Goal: Task Accomplishment & Management: Complete application form

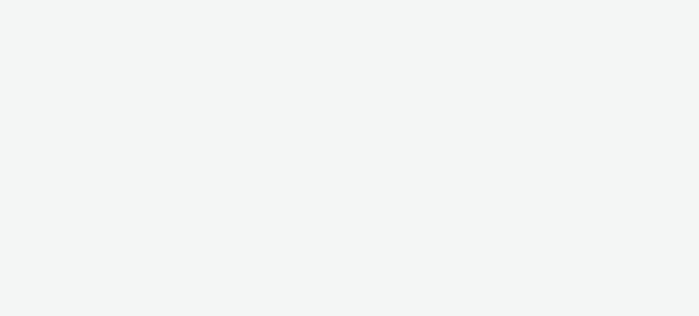
select select "47c37c18-910e-43a3-bb91-a2beb2847406"
select select "b1b940d3-d05b-48b5-821e-f328c33b988b"
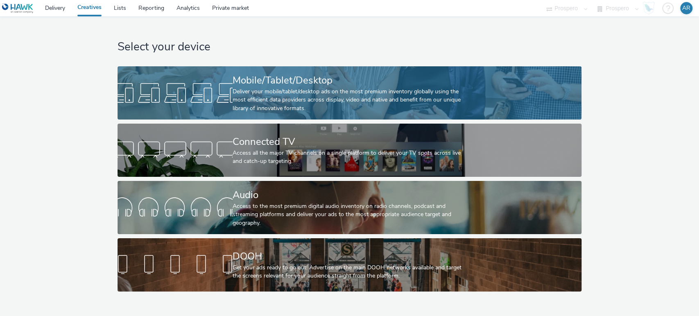
click at [232, 91] on div at bounding box center [175, 93] width 115 height 26
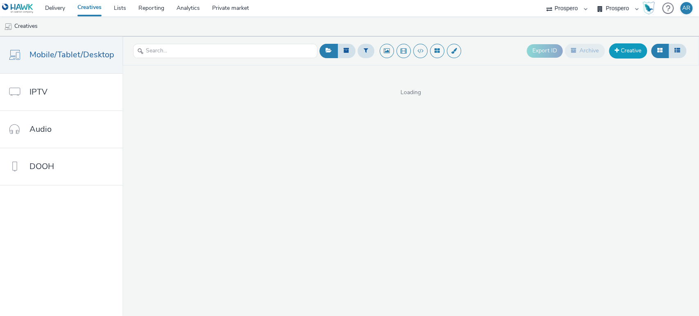
click at [628, 45] on link "Creative" at bounding box center [628, 50] width 38 height 15
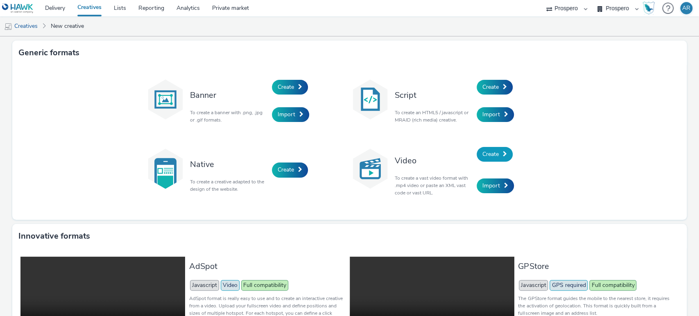
click at [483, 154] on span "Create" at bounding box center [491, 154] width 16 height 8
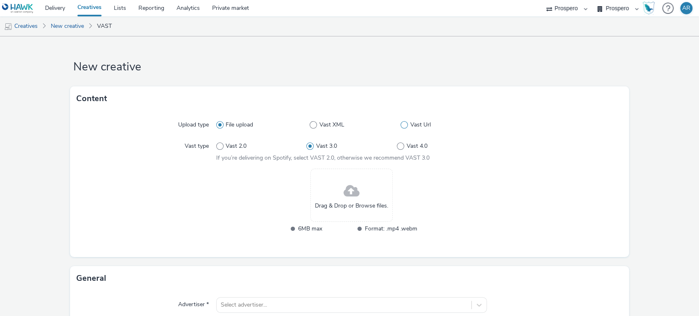
click at [402, 122] on span at bounding box center [404, 124] width 7 height 7
click at [402, 122] on input "Vast Url" at bounding box center [403, 124] width 5 height 5
radio input "false"
radio input "true"
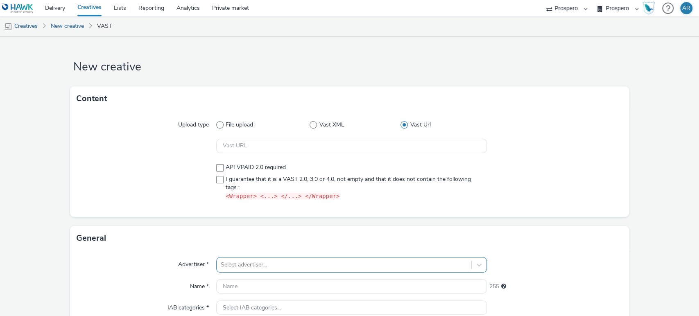
click at [286, 266] on div "Select advertiser..." at bounding box center [351, 265] width 271 height 16
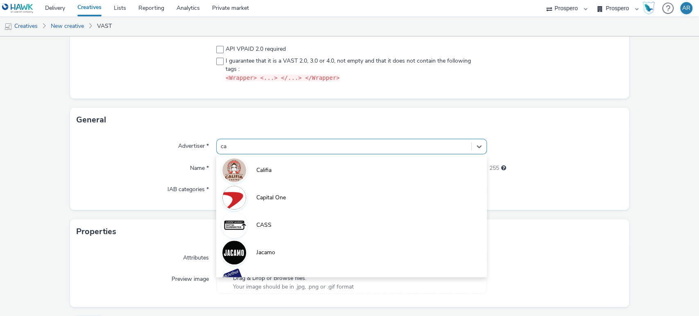
type input "cas"
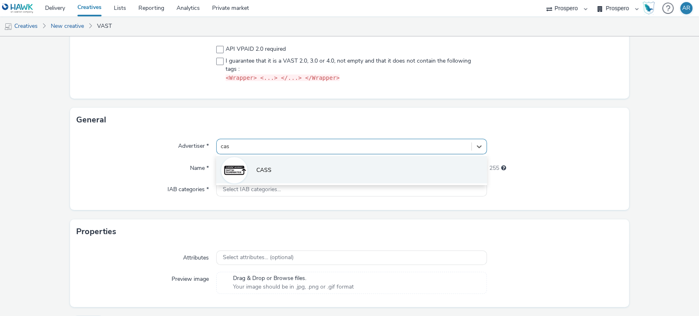
click at [294, 173] on li "CASS" at bounding box center [351, 169] width 271 height 27
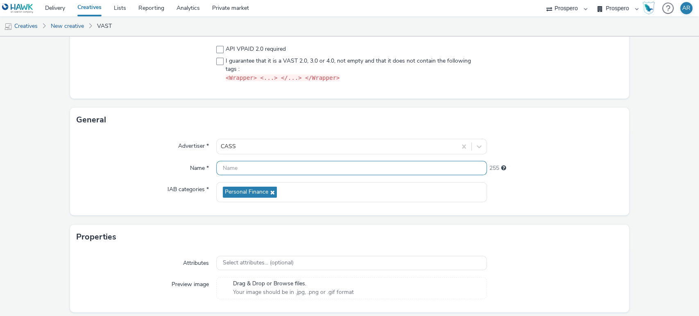
click at [237, 170] on input "text" at bounding box center [351, 168] width 271 height 14
paste input "ADV:CASS|CAM:H2 [DATE]-Nov|CHA:Video|PLA:Prospero|INV:LadBible|TEC:N/A|PHA:H2|O…"
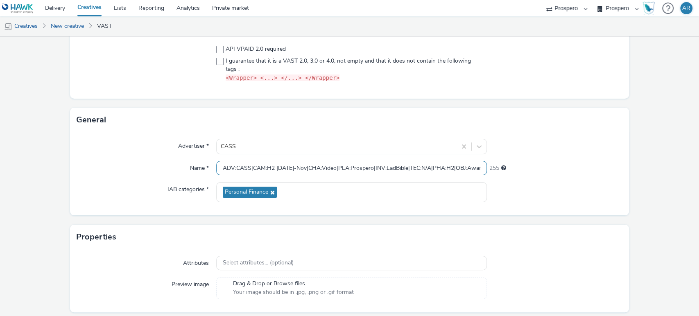
scroll to position [0, 279]
type input "ADV:CASS|CAM:H2 [DATE]-Nov|CHA:Video|PLA:Prospero|INV:LadBible|TEC:N/A|PHA:H2|O…"
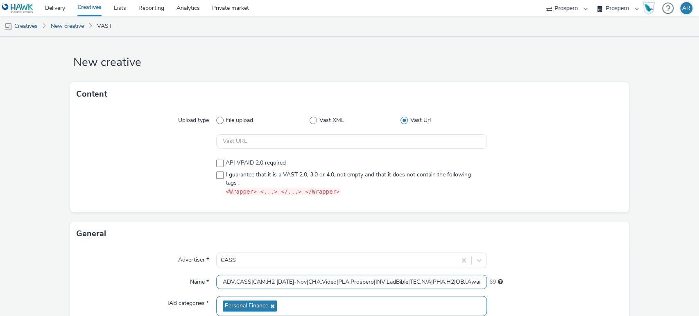
scroll to position [3, 0]
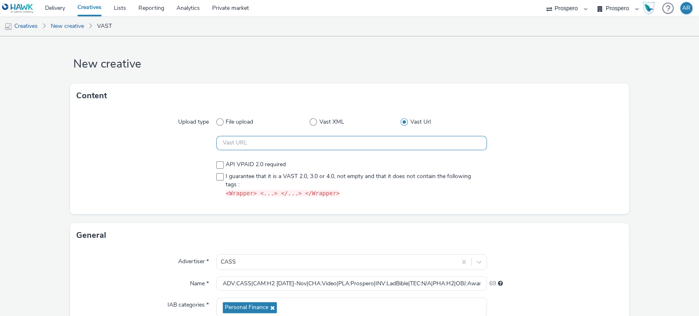
click at [285, 136] on input "text" at bounding box center [351, 143] width 271 height 14
paste input "https://[DOMAIN_NAME]/ddm/pfadx/N5573.2095505TABMO/B33999202.429607281;sz=0x0;d…"
type input "https://[DOMAIN_NAME]/ddm/pfadx/N5573.2095505TABMO/B33999202.429607281;sz=0x0;d…"
click at [636, 175] on form "New creative Content Upload type File upload Vast XML Vast Url https://[DOMAIN_…" at bounding box center [349, 246] width 699 height 425
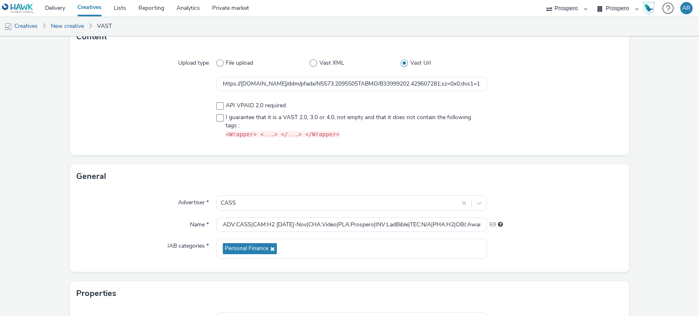
scroll to position [61, 0]
click at [216, 106] on span at bounding box center [219, 106] width 7 height 7
checkbox input "true"
click at [647, 162] on form "New creative Content Upload type File upload Vast XML Vast Url https://[DOMAIN_…" at bounding box center [349, 187] width 699 height 425
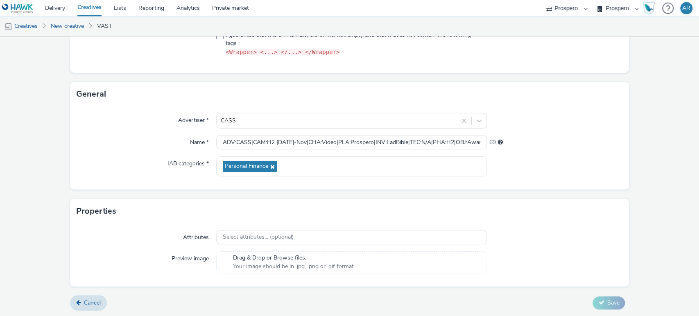
click at [665, 97] on form "New creative Content Upload type File upload Vast XML Vast Url https://[DOMAIN_…" at bounding box center [349, 104] width 699 height 425
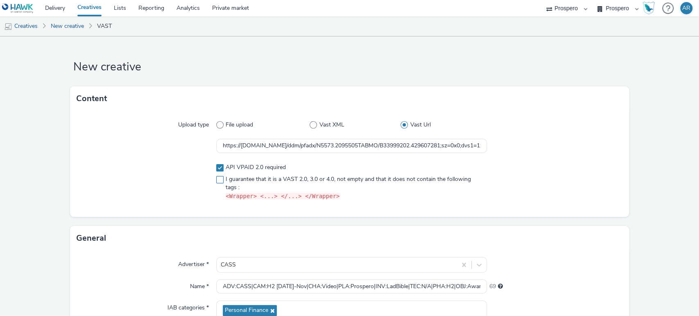
click at [216, 181] on span at bounding box center [219, 179] width 7 height 7
checkbox input "true"
click at [216, 169] on span at bounding box center [219, 167] width 7 height 7
checkbox input "false"
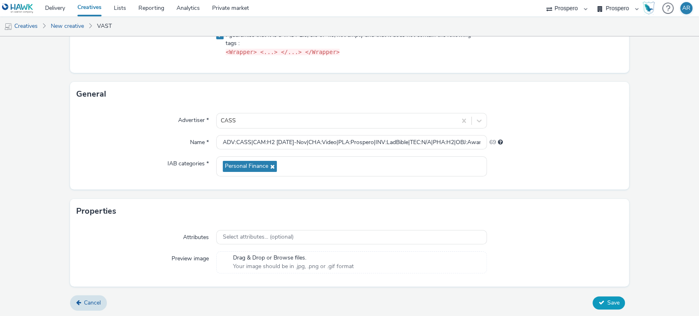
click at [607, 304] on span "Save" at bounding box center [613, 303] width 12 height 8
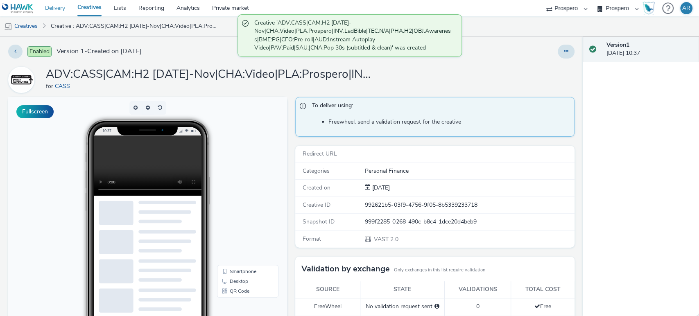
click at [52, 7] on link "Delivery" at bounding box center [55, 8] width 32 height 16
